Goal: Information Seeking & Learning: Find specific page/section

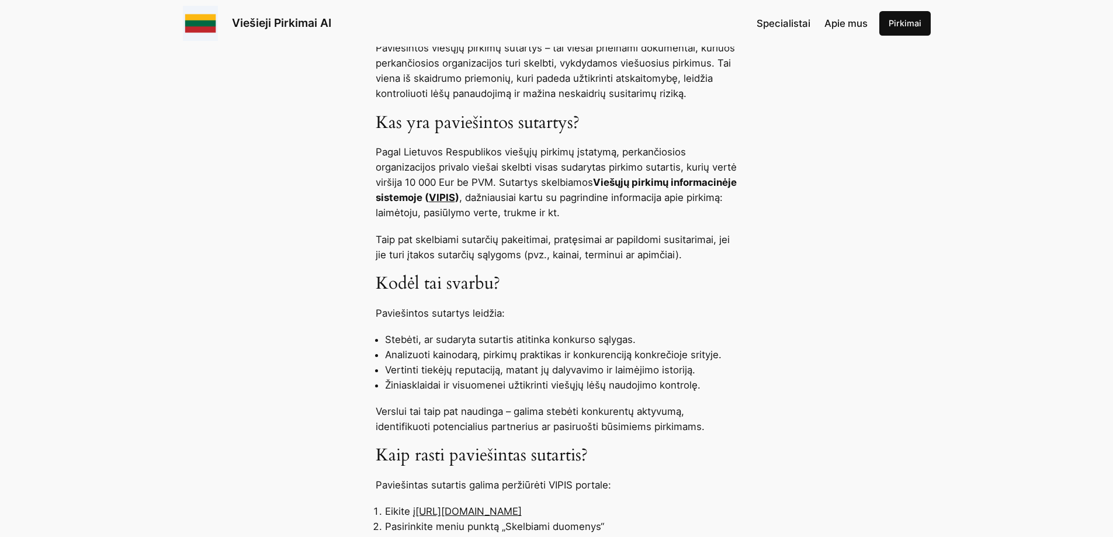
scroll to position [740, 0]
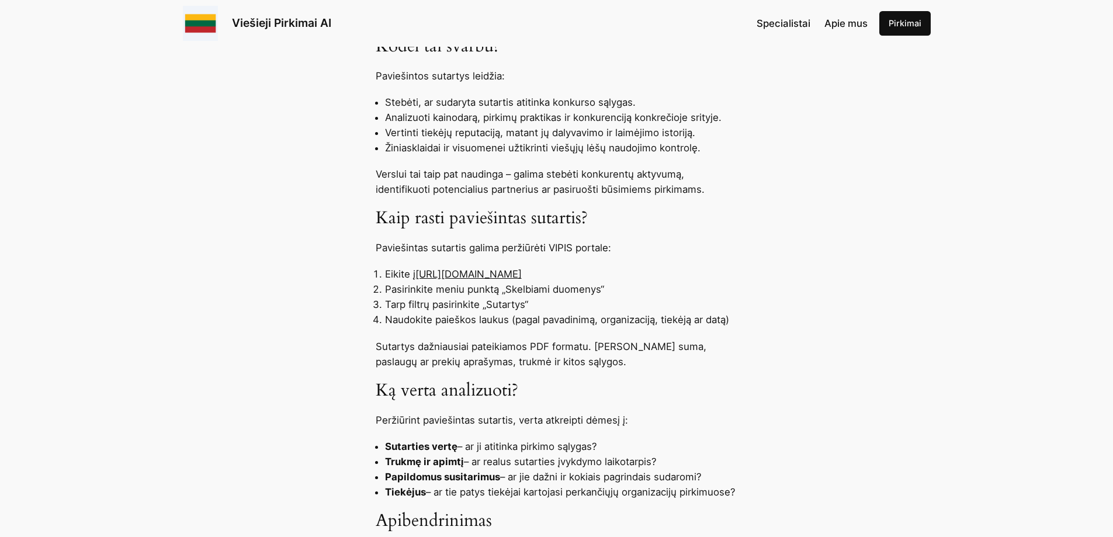
click at [522, 276] on link "[URL][DOMAIN_NAME]" at bounding box center [468, 274] width 106 height 12
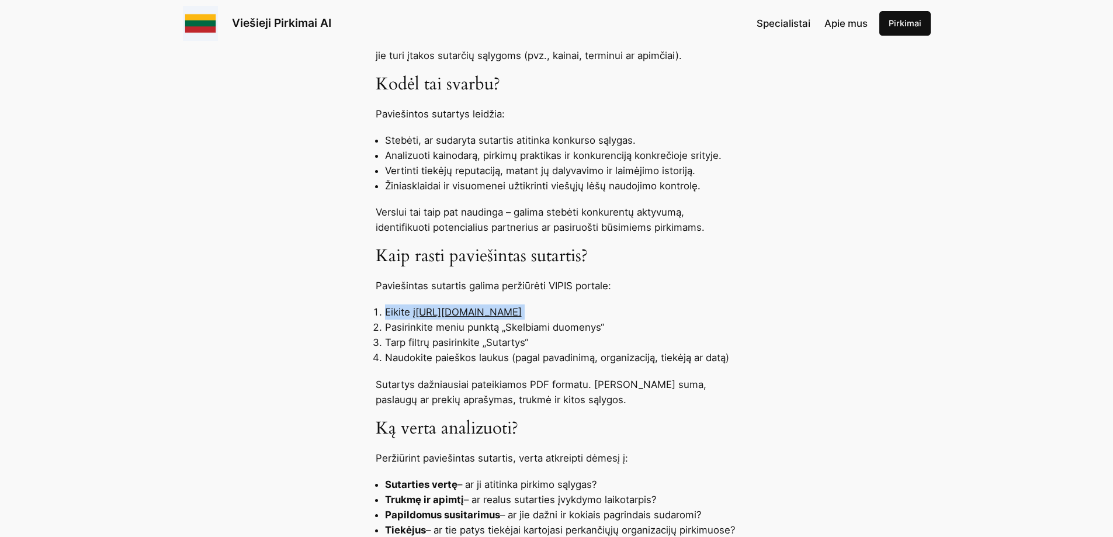
scroll to position [370, 0]
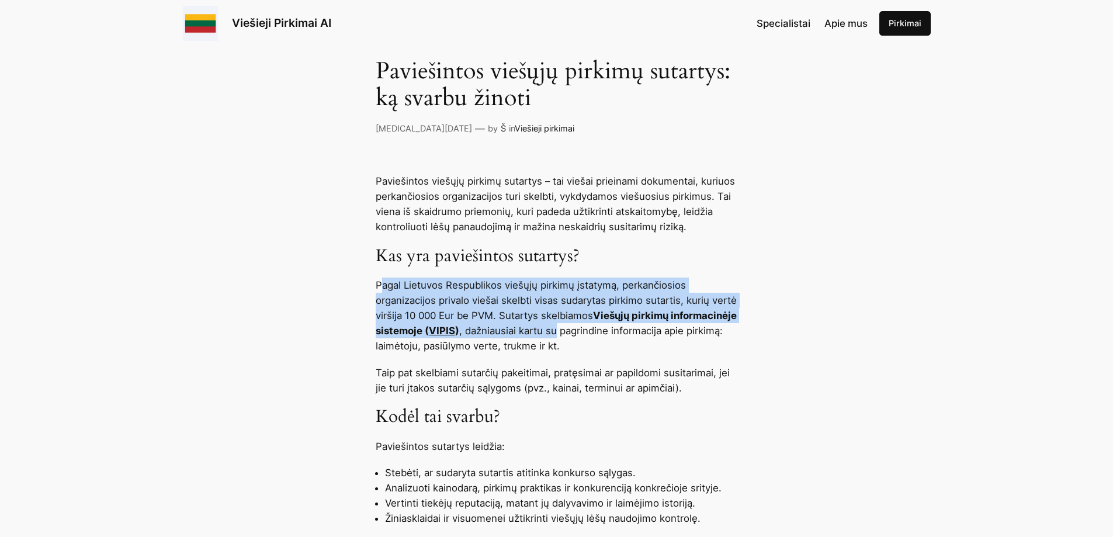
drag, startPoint x: 448, startPoint y: 283, endPoint x: 622, endPoint y: 325, distance: 178.6
click at [622, 325] on p "Pagal Lietuvos Respublikos viešųjų pirkimų įstatymą, perkančiosios organizacijo…" at bounding box center [557, 316] width 362 height 76
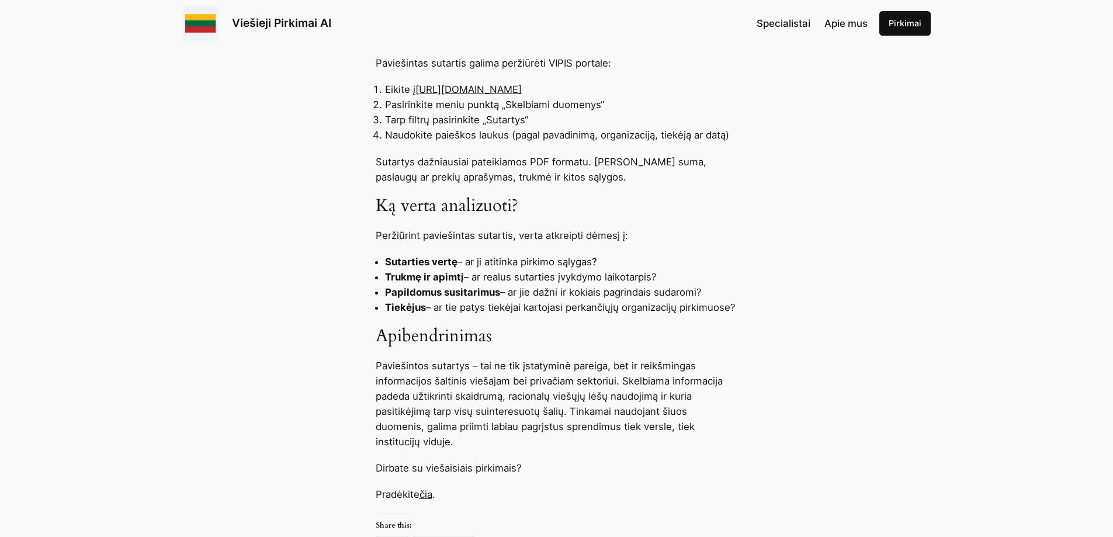
scroll to position [341, 0]
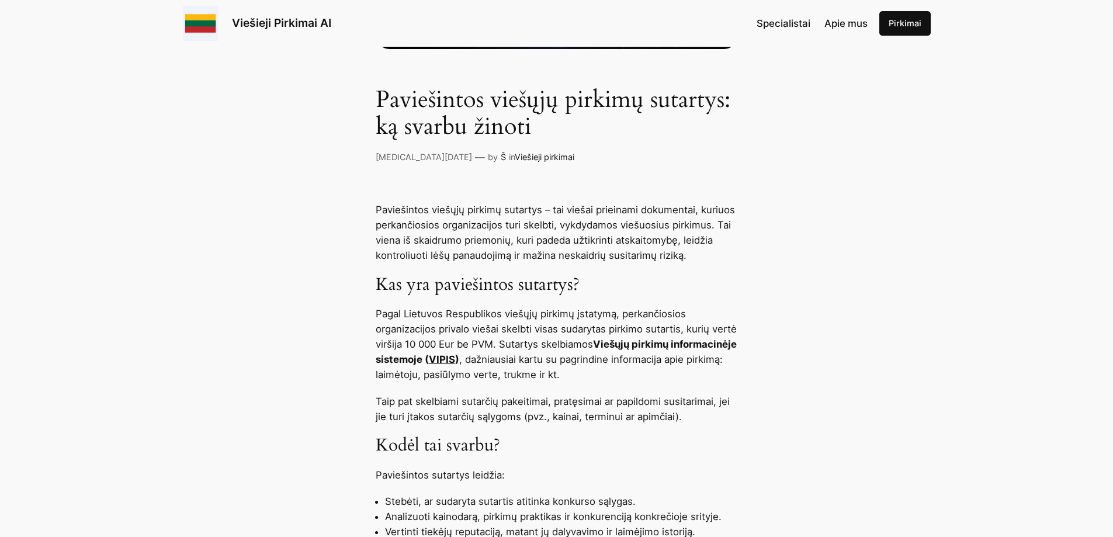
drag, startPoint x: 318, startPoint y: 113, endPoint x: 330, endPoint y: 112, distance: 12.3
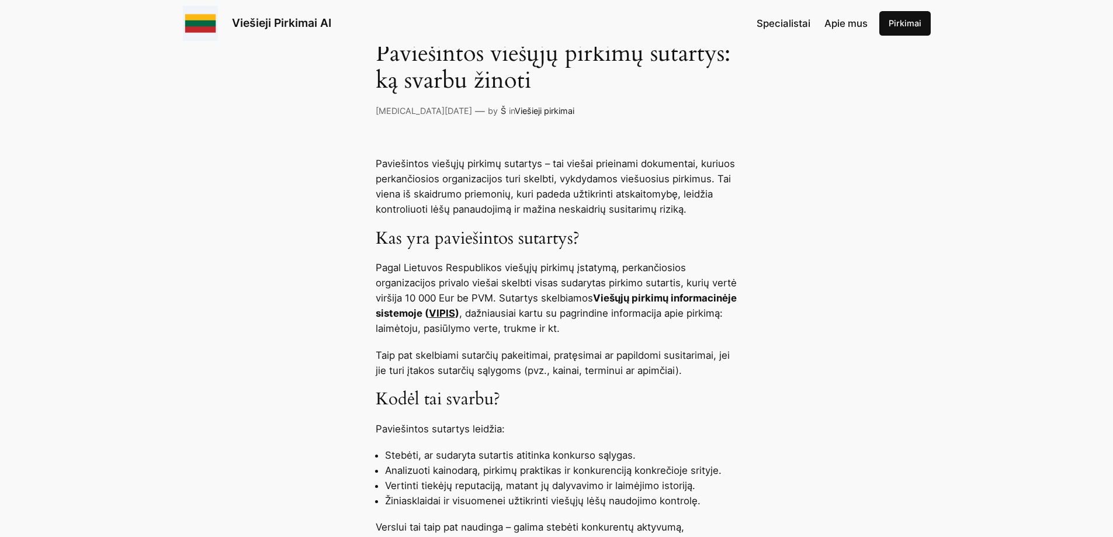
scroll to position [740, 0]
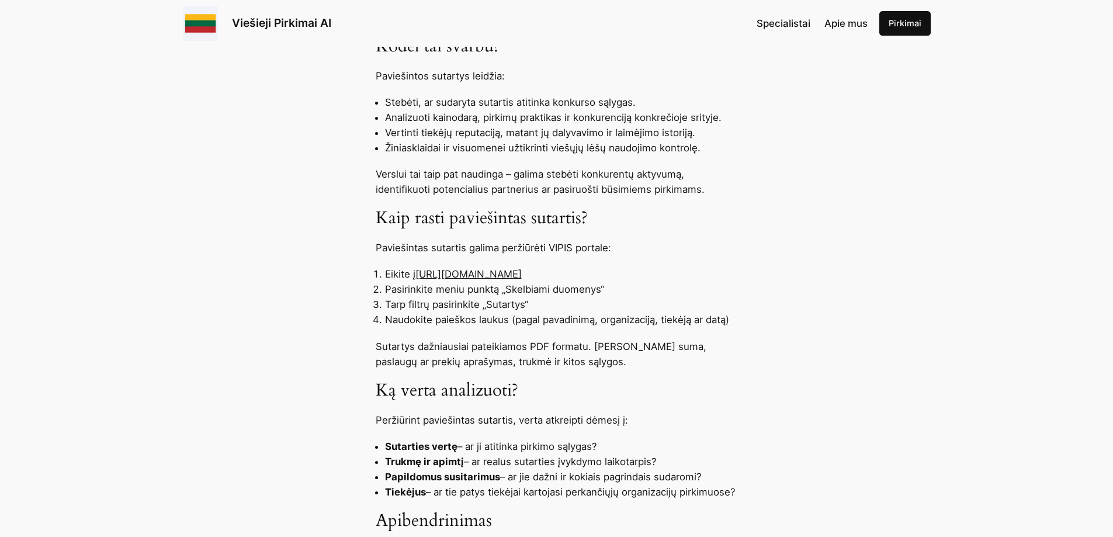
click at [465, 273] on link "[URL][DOMAIN_NAME]" at bounding box center [468, 274] width 106 height 12
click at [522, 272] on link "[URL][DOMAIN_NAME]" at bounding box center [468, 274] width 106 height 12
click at [579, 272] on li "Eikite į [URL][DOMAIN_NAME]" at bounding box center [561, 273] width 353 height 15
click at [580, 272] on li "Eikite į [URL][DOMAIN_NAME]" at bounding box center [561, 273] width 353 height 15
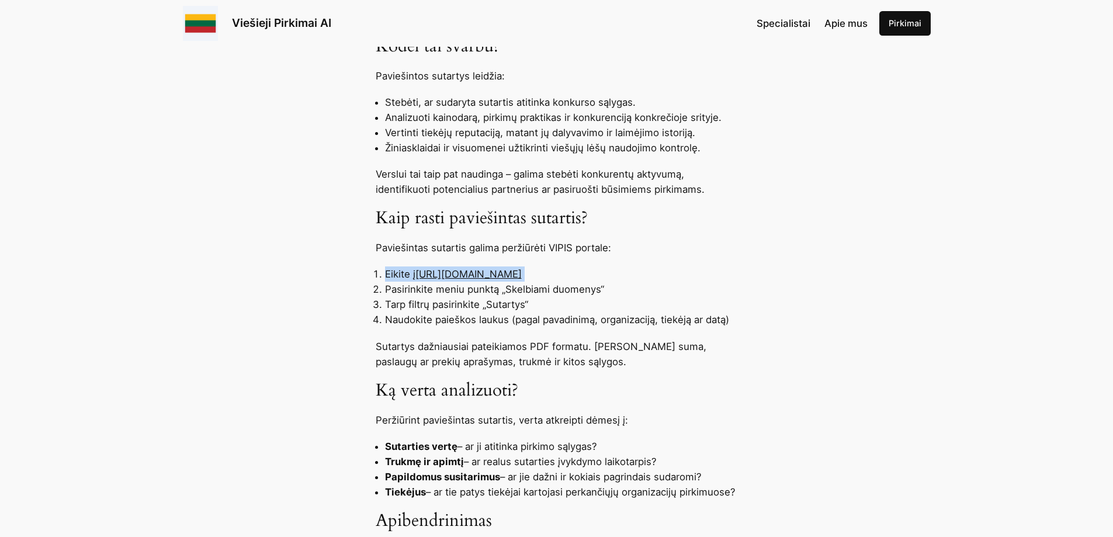
drag, startPoint x: 580, startPoint y: 272, endPoint x: 497, endPoint y: 273, distance: 83.0
click at [497, 273] on li "Eikite į [URL][DOMAIN_NAME]" at bounding box center [561, 273] width 353 height 15
click at [497, 273] on link "[URL][DOMAIN_NAME]" at bounding box center [468, 274] width 106 height 12
drag, startPoint x: 420, startPoint y: 274, endPoint x: 580, endPoint y: 271, distance: 160.1
click at [580, 271] on li "Eikite į [URL][DOMAIN_NAME]" at bounding box center [561, 273] width 353 height 15
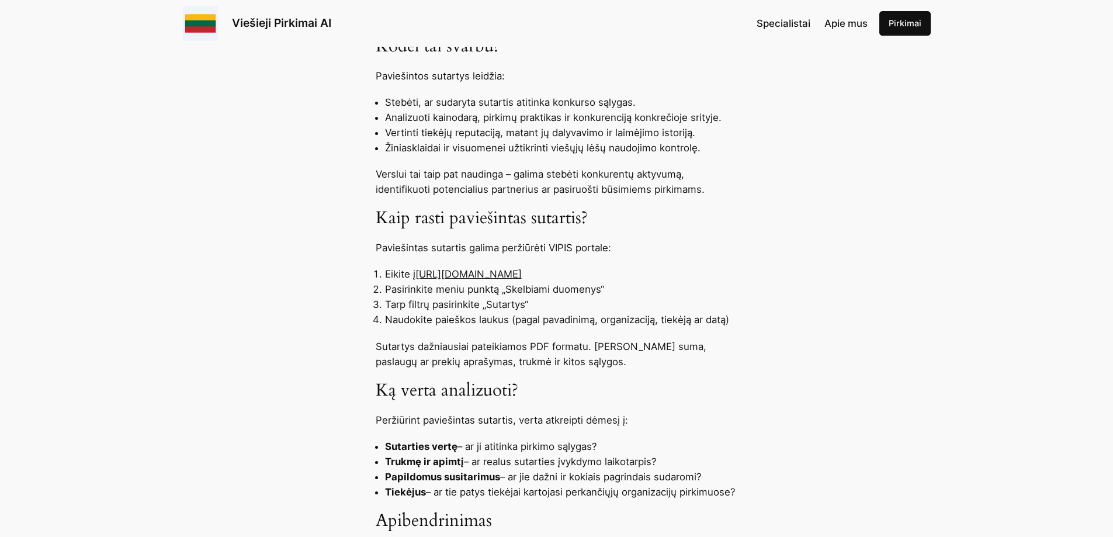
copy link "[URL][DOMAIN_NAME]"
